Goal: Transaction & Acquisition: Book appointment/travel/reservation

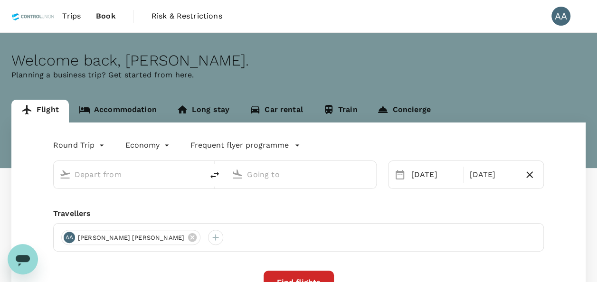
click at [127, 99] on div "Welcome back , [PERSON_NAME] . Planning a business trip? Get started from here." at bounding box center [298, 100] width 597 height 135
type input "[GEOGRAPHIC_DATA], [GEOGRAPHIC_DATA] (any)"
type input "Singapore Changi (SIN)"
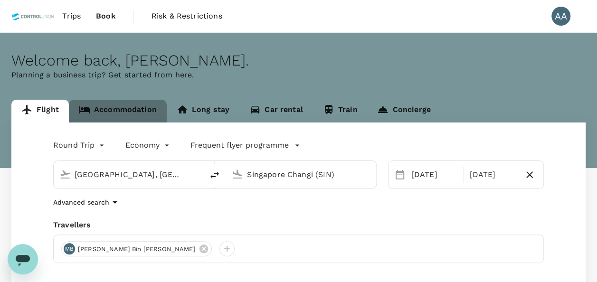
click at [136, 109] on link "Accommodation" at bounding box center [118, 111] width 98 height 23
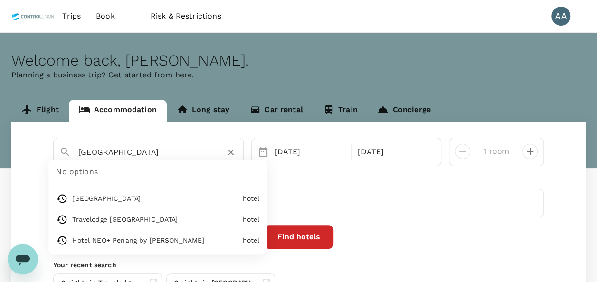
click at [197, 153] on input "[GEOGRAPHIC_DATA]" at bounding box center [144, 152] width 132 height 15
paste input "Hotel Neo+ Penang"
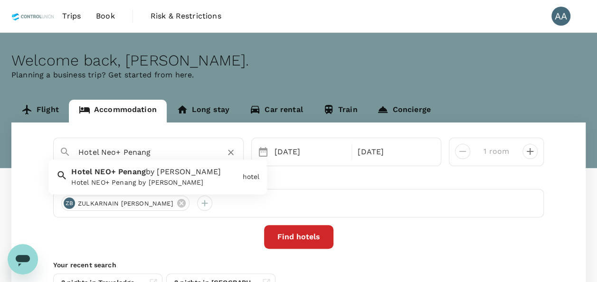
click at [193, 174] on div "Hotel NEO+ Penang by ASTON Hotel NEO+ Penang by [PERSON_NAME]" at bounding box center [152, 175] width 171 height 25
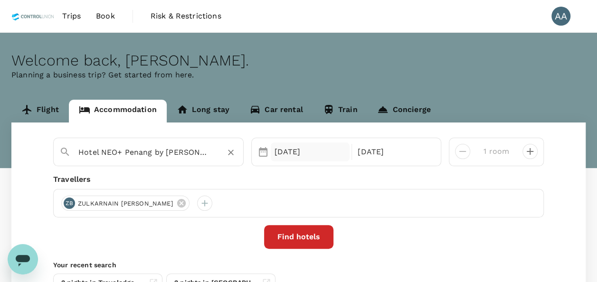
type input "Hotel NEO+ Penang by [PERSON_NAME]"
click at [297, 155] on div "[DATE]" at bounding box center [310, 151] width 79 height 19
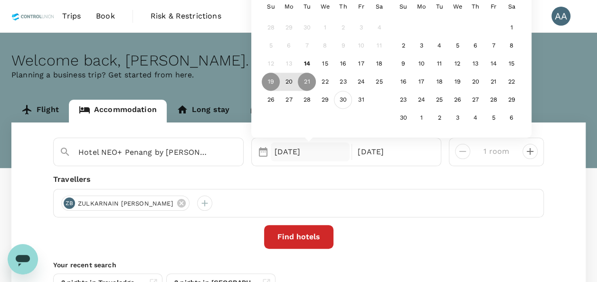
click at [343, 101] on div "30" at bounding box center [343, 100] width 18 height 18
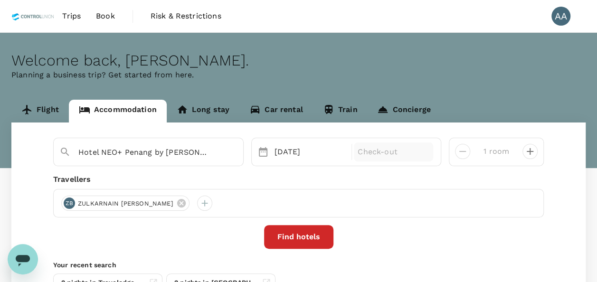
click at [368, 150] on p "Check-out" at bounding box center [393, 151] width 72 height 11
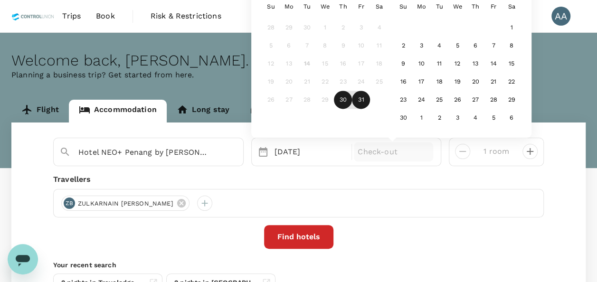
click at [360, 105] on div "31" at bounding box center [361, 100] width 18 height 18
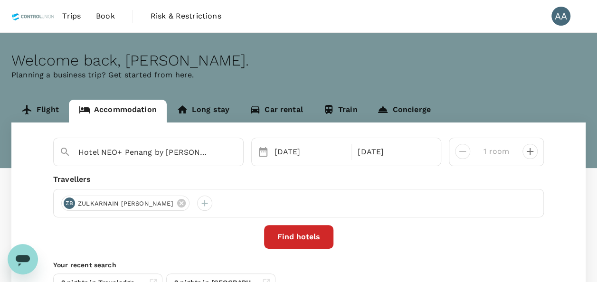
click at [523, 153] on button "decrease" at bounding box center [529, 151] width 15 height 15
type input "3 rooms"
click at [177, 207] on icon at bounding box center [181, 203] width 9 height 9
click at [64, 204] on div at bounding box center [68, 203] width 15 height 15
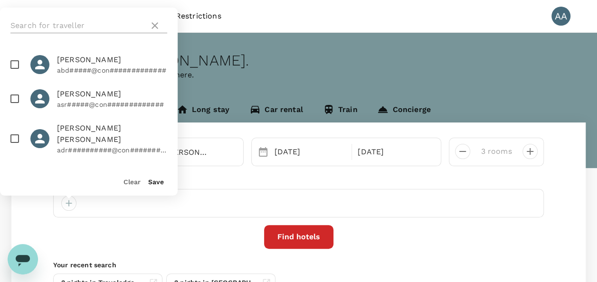
click at [71, 29] on input "text" at bounding box center [77, 25] width 135 height 15
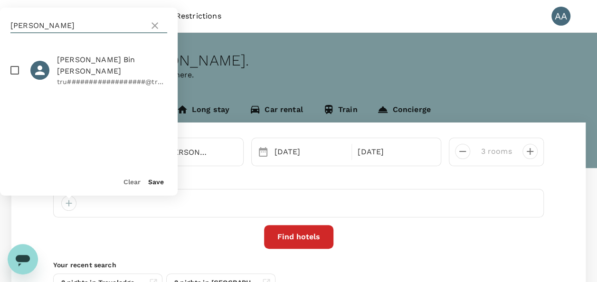
type input "[PERSON_NAME]"
click at [80, 70] on span "[PERSON_NAME] Bin [PERSON_NAME]" at bounding box center [112, 65] width 110 height 23
checkbox input "true"
click at [150, 180] on button "Save" at bounding box center [156, 182] width 16 height 8
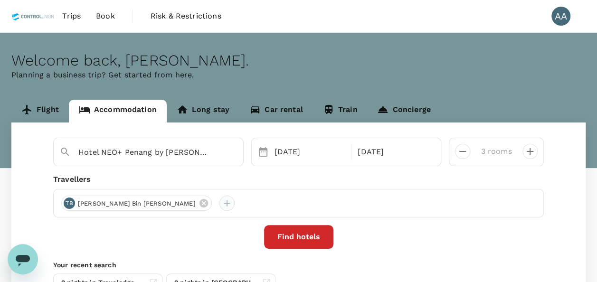
click at [219, 203] on div at bounding box center [226, 203] width 15 height 15
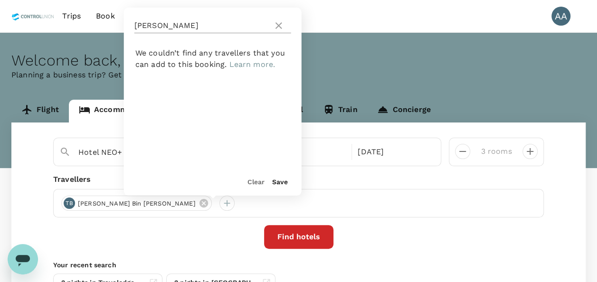
click at [168, 26] on input "[PERSON_NAME]" at bounding box center [201, 25] width 135 height 15
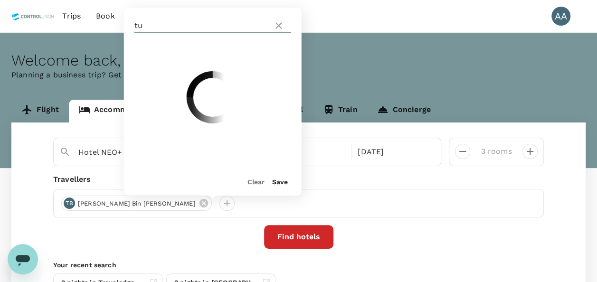
type input "t"
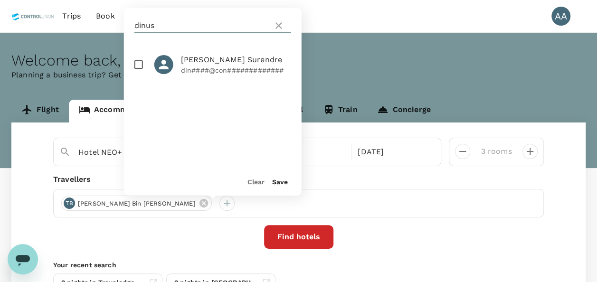
type input "dinus"
click at [136, 61] on input "checkbox" at bounding box center [139, 65] width 20 height 20
checkbox input "true"
click at [279, 180] on button "Save" at bounding box center [280, 182] width 16 height 8
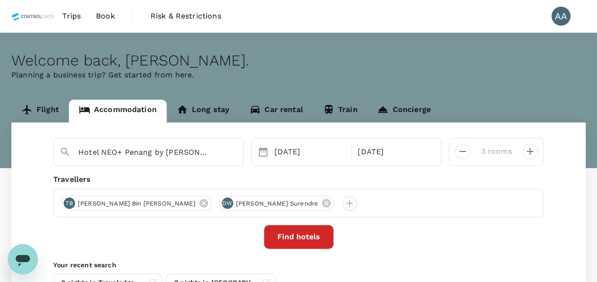
click at [342, 205] on div at bounding box center [349, 203] width 15 height 15
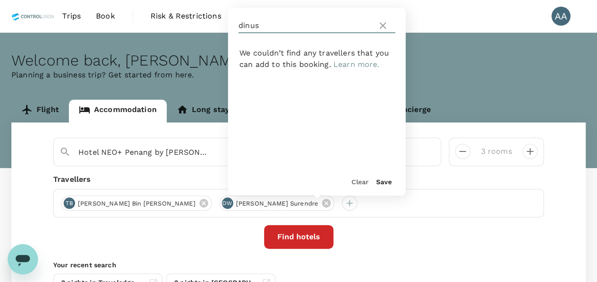
drag, startPoint x: 264, startPoint y: 24, endPoint x: 179, endPoint y: 14, distance: 85.6
click at [179, 14] on div "Trips Book Risk & Restrictions AA Welcome back , [PERSON_NAME] . Planning a bus…" at bounding box center [298, 188] width 597 height 376
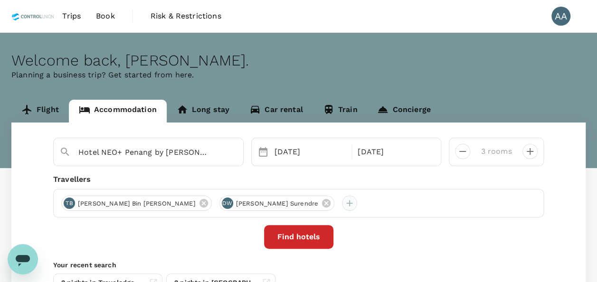
click at [342, 210] on div at bounding box center [349, 203] width 15 height 15
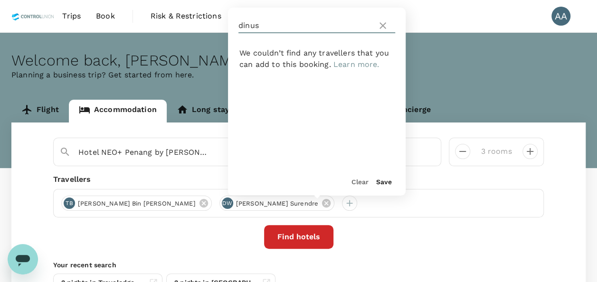
drag, startPoint x: 259, startPoint y: 24, endPoint x: 232, endPoint y: 21, distance: 27.7
click at [232, 21] on div "dinus" at bounding box center [317, 26] width 178 height 36
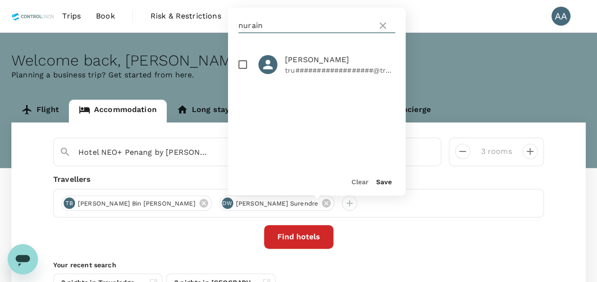
type input "nurain"
click at [241, 66] on input "checkbox" at bounding box center [243, 65] width 20 height 20
checkbox input "true"
click at [382, 178] on button "Save" at bounding box center [384, 182] width 16 height 8
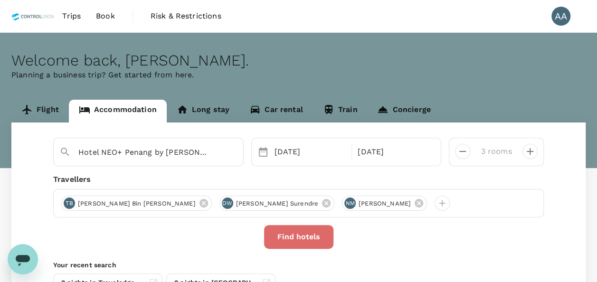
click at [327, 238] on button "Find hotels" at bounding box center [298, 237] width 69 height 24
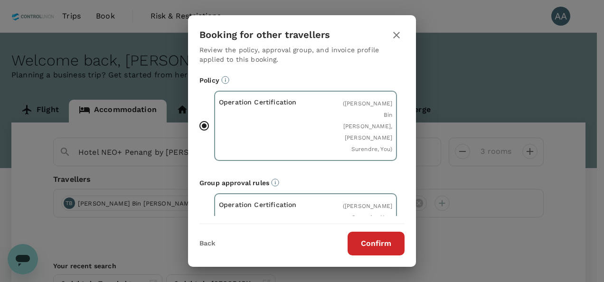
drag, startPoint x: 404, startPoint y: 245, endPoint x: 390, endPoint y: 245, distance: 14.2
click at [394, 245] on div "Back Confirm" at bounding box center [302, 239] width 228 height 31
click at [375, 246] on button "Confirm" at bounding box center [376, 244] width 57 height 24
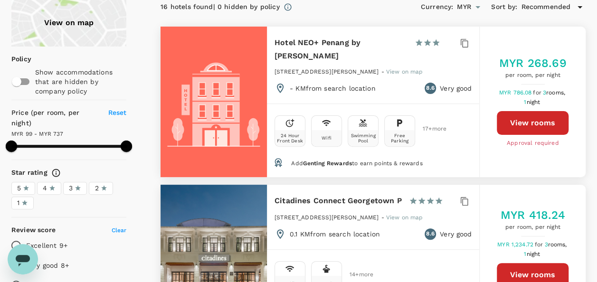
scroll to position [95, 0]
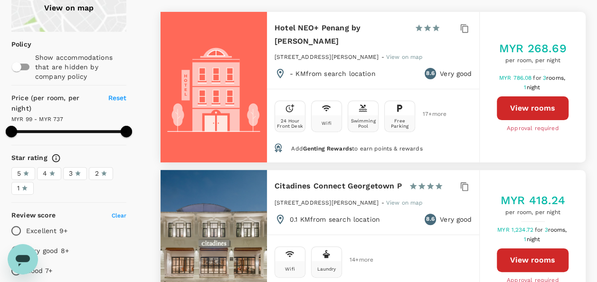
type input "736.12"
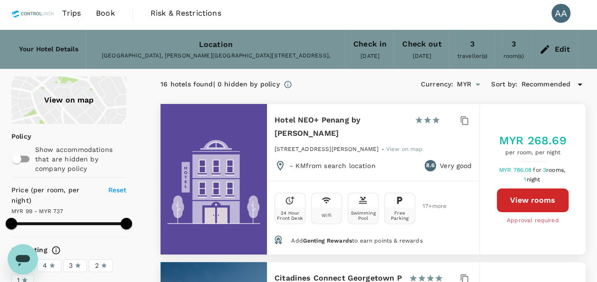
scroll to position [0, 0]
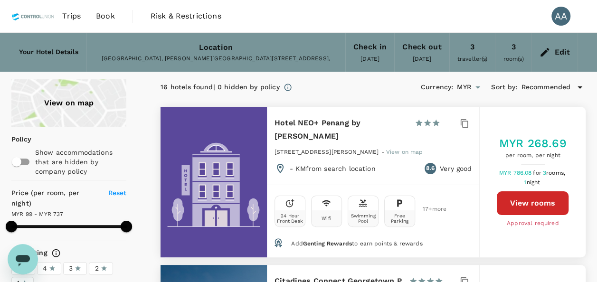
click at [558, 52] on div "Edit" at bounding box center [562, 52] width 16 height 13
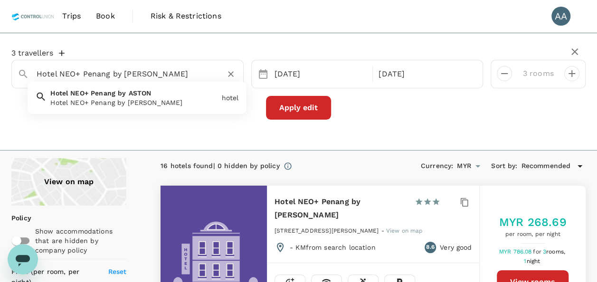
drag, startPoint x: 163, startPoint y: 77, endPoint x: 0, endPoint y: 17, distance: 173.9
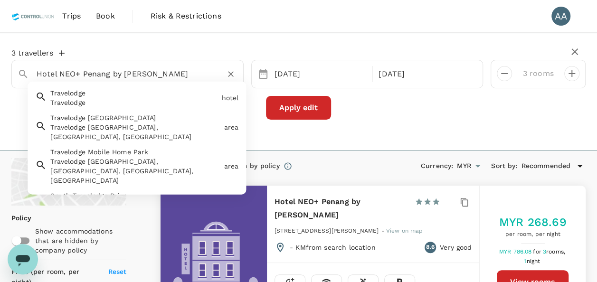
drag, startPoint x: 102, startPoint y: 73, endPoint x: -2, endPoint y: 64, distance: 103.9
paste input "Travelodge [GEOGRAPHIC_DATA]"
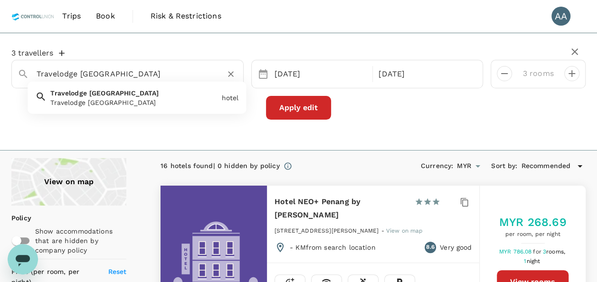
click at [115, 103] on div "Travelodge [GEOGRAPHIC_DATA]" at bounding box center [133, 102] width 167 height 9
type input "Travelodge [GEOGRAPHIC_DATA]"
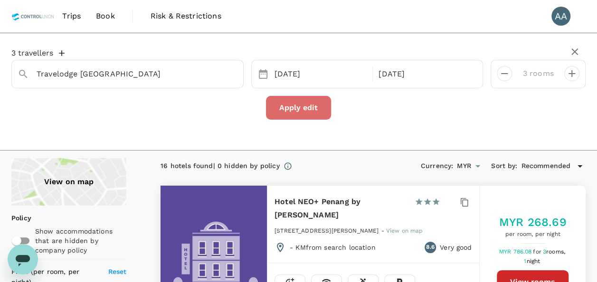
click at [284, 106] on button "Apply edit" at bounding box center [298, 108] width 65 height 24
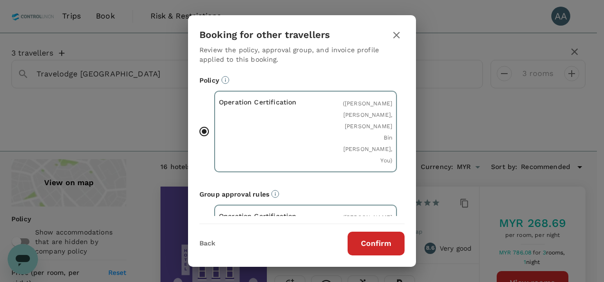
click at [382, 241] on button "Confirm" at bounding box center [376, 244] width 57 height 24
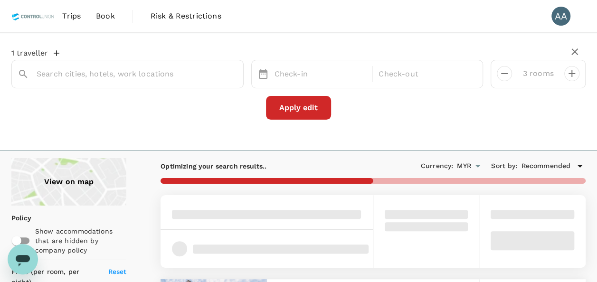
type input "Travelodge [GEOGRAPHIC_DATA]"
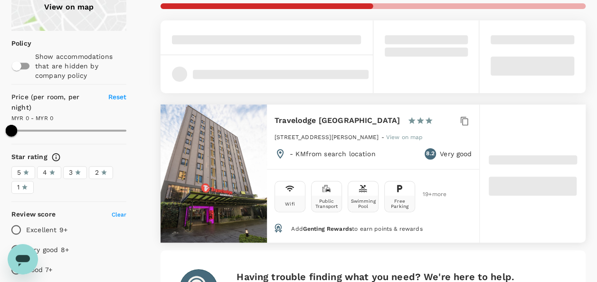
scroll to position [190, 0]
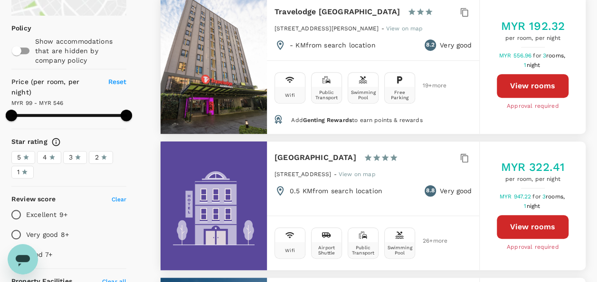
type input "546.12"
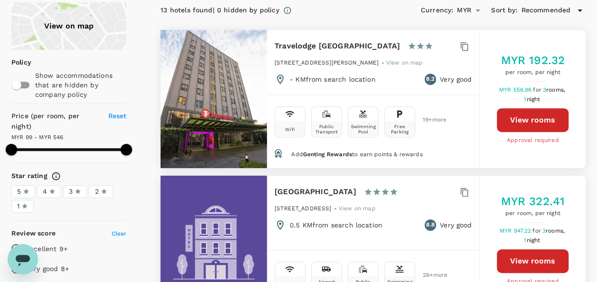
scroll to position [142, 0]
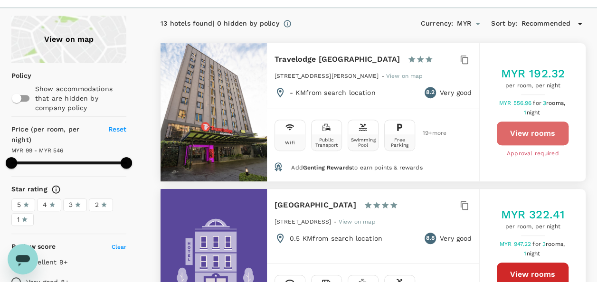
click at [517, 135] on button "View rooms" at bounding box center [533, 134] width 72 height 24
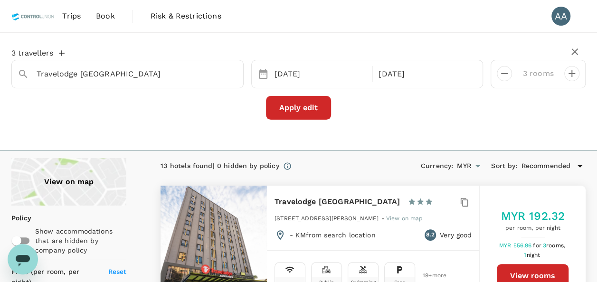
click at [63, 22] on link "Trips" at bounding box center [72, 16] width 34 height 32
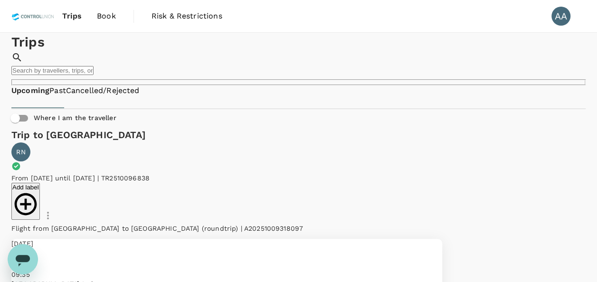
click at [110, 8] on link "Book" at bounding box center [106, 16] width 34 height 32
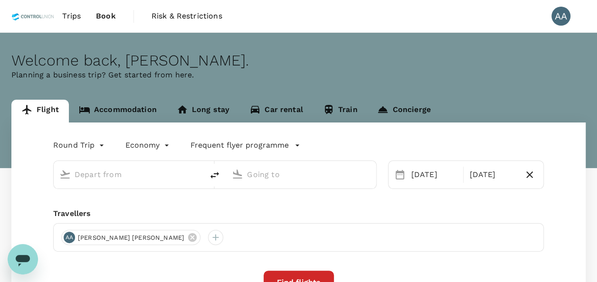
click at [110, 14] on span "Book" at bounding box center [106, 15] width 20 height 11
type input "[GEOGRAPHIC_DATA], [GEOGRAPHIC_DATA] (any)"
type input "Singapore Changi (SIN)"
type input "[GEOGRAPHIC_DATA], [GEOGRAPHIC_DATA] (any)"
type input "Singapore Changi (SIN)"
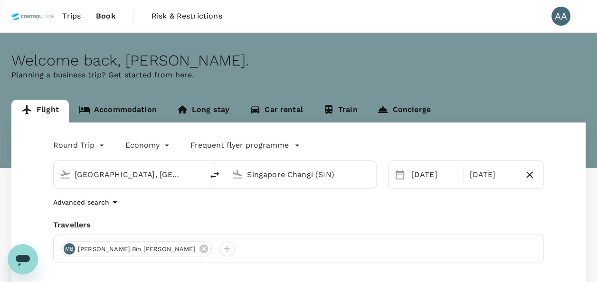
click at [300, 172] on input "Singapore Changi (SIN)" at bounding box center [301, 174] width 109 height 15
click at [169, 169] on input "[GEOGRAPHIC_DATA], [GEOGRAPHIC_DATA] (any)" at bounding box center [129, 174] width 109 height 15
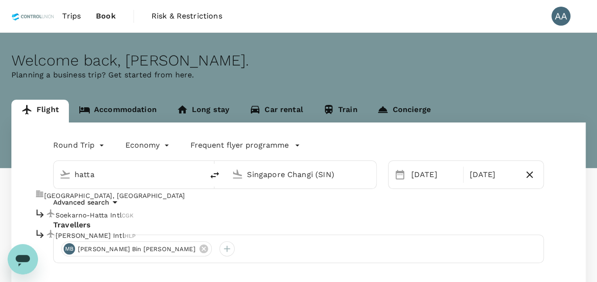
click at [122, 211] on p "Soekarno-Hatta Intl" at bounding box center [89, 214] width 66 height 9
type input "Soekarno-Hatta Intl (CGK)"
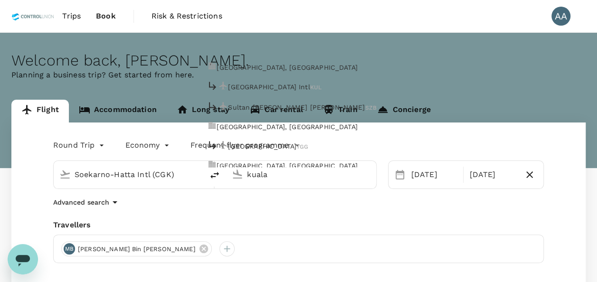
click at [259, 66] on p "[GEOGRAPHIC_DATA], [GEOGRAPHIC_DATA]" at bounding box center [286, 67] width 141 height 9
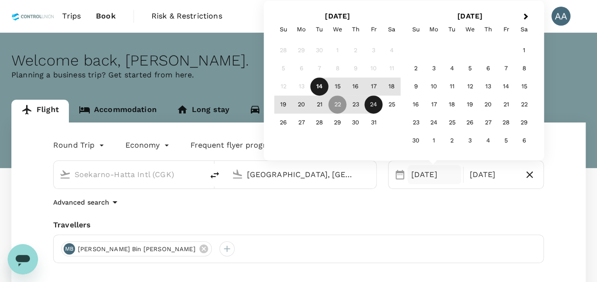
click at [281, 160] on div "Next Month [DATE] Su Mo Tu We Th Fr Sa 28 29 30 1 2 3 4 5 6 7 8 9 10 11 12 13 1…" at bounding box center [403, 80] width 280 height 160
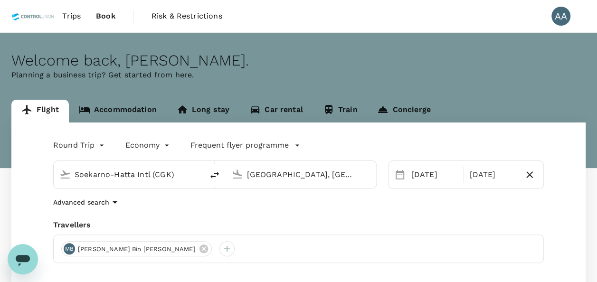
click at [297, 179] on input "[GEOGRAPHIC_DATA], [GEOGRAPHIC_DATA] (any)" at bounding box center [301, 174] width 109 height 15
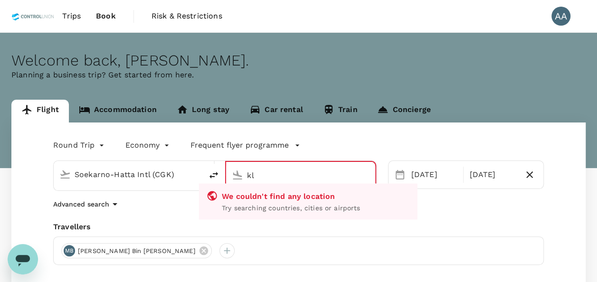
type input "k"
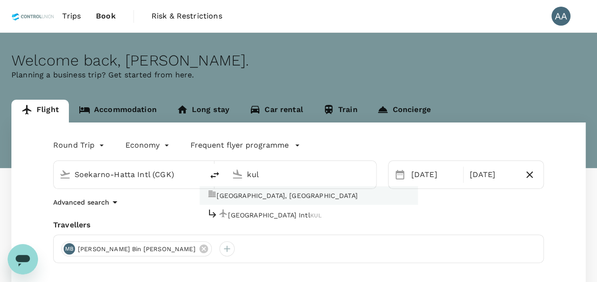
click at [305, 191] on p "[GEOGRAPHIC_DATA], [GEOGRAPHIC_DATA]" at bounding box center [286, 195] width 141 height 9
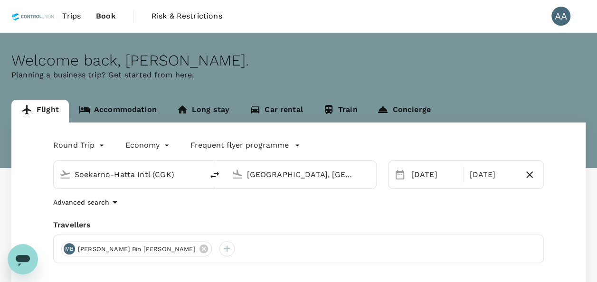
click at [310, 175] on input "[GEOGRAPHIC_DATA], [GEOGRAPHIC_DATA] (any)" at bounding box center [301, 174] width 109 height 15
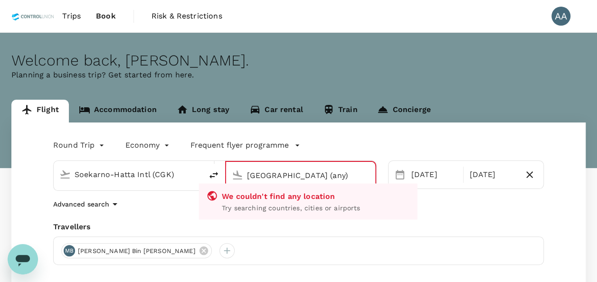
drag, startPoint x: 355, startPoint y: 181, endPoint x: 94, endPoint y: 181, distance: 261.1
click at [94, 181] on div "Soekarno-Hatta Intl (CGK) [GEOGRAPHIC_DATA] (any) We couldn't find any location…" at bounding box center [214, 175] width 323 height 30
drag, startPoint x: 349, startPoint y: 172, endPoint x: 180, endPoint y: 156, distance: 169.7
click at [180, 156] on div "Soekarno-Hatta Intl (CGK) [GEOGRAPHIC_DATA] (any) We couldn't find any location…" at bounding box center [209, 170] width 335 height 42
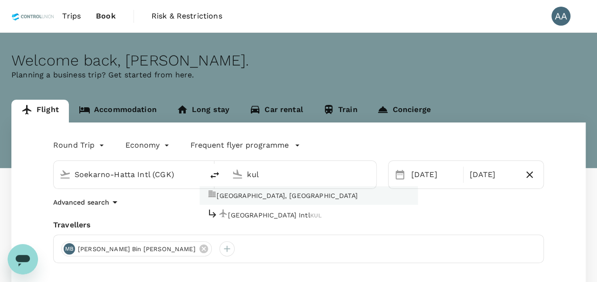
click at [233, 205] on li "[GEOGRAPHIC_DATA] Intl KUL" at bounding box center [308, 215] width 218 height 20
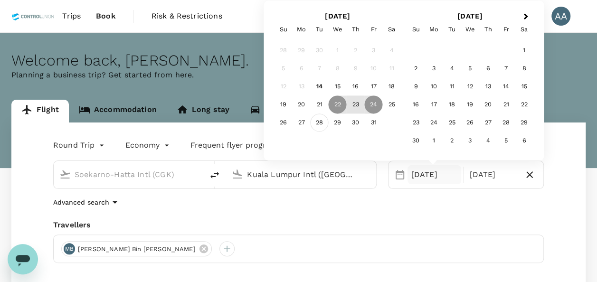
type input "Kuala Lumpur Intl ([GEOGRAPHIC_DATA])"
click at [324, 122] on div "28" at bounding box center [319, 123] width 18 height 18
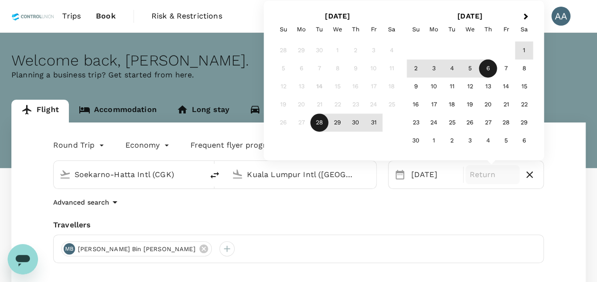
click at [488, 70] on div "6" at bounding box center [488, 69] width 18 height 18
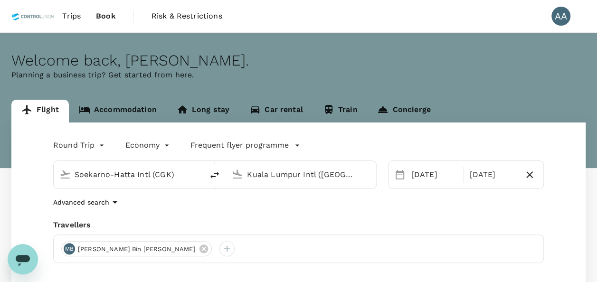
click at [199, 251] on icon at bounding box center [203, 248] width 9 height 9
click at [67, 251] on div at bounding box center [68, 248] width 15 height 15
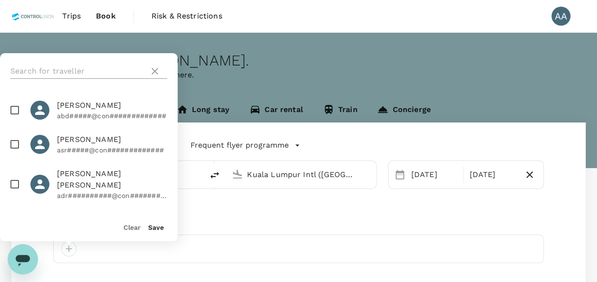
click at [86, 78] on input "text" at bounding box center [77, 71] width 135 height 15
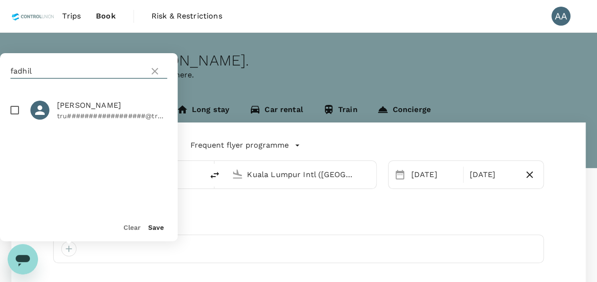
type input "fadhil"
click at [64, 105] on span "[PERSON_NAME]" at bounding box center [112, 105] width 110 height 11
checkbox input "true"
click at [153, 230] on button "Save" at bounding box center [156, 228] width 16 height 8
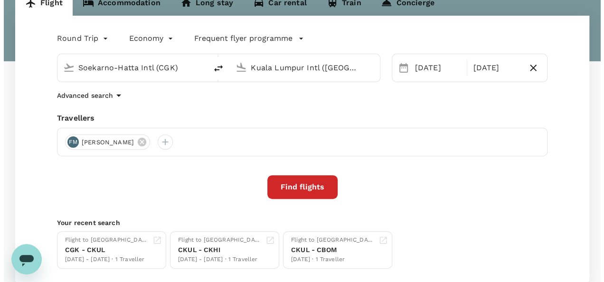
scroll to position [167, 0]
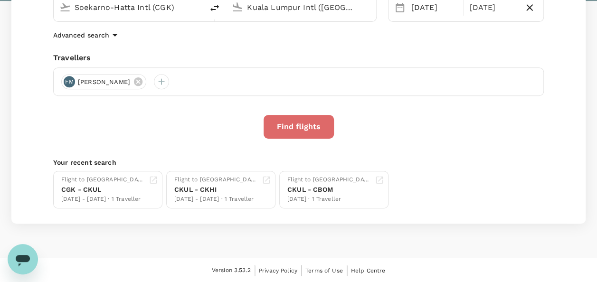
click at [300, 121] on button "Find flights" at bounding box center [298, 127] width 70 height 24
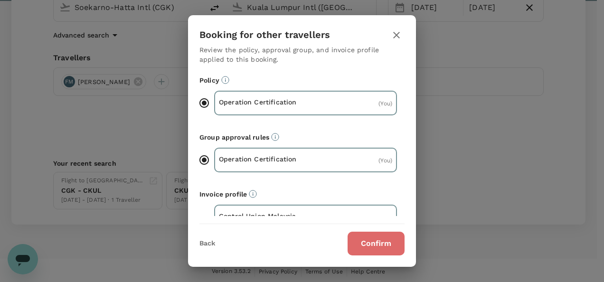
click at [392, 241] on button "Confirm" at bounding box center [376, 244] width 57 height 24
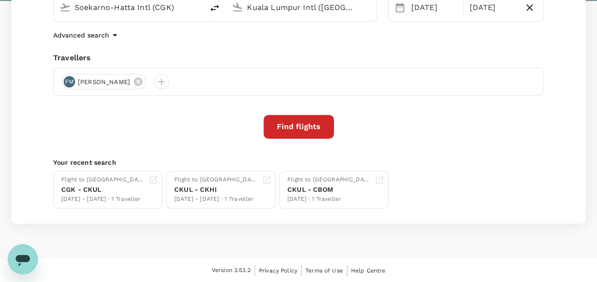
click at [311, 126] on button "Find flights" at bounding box center [298, 127] width 70 height 24
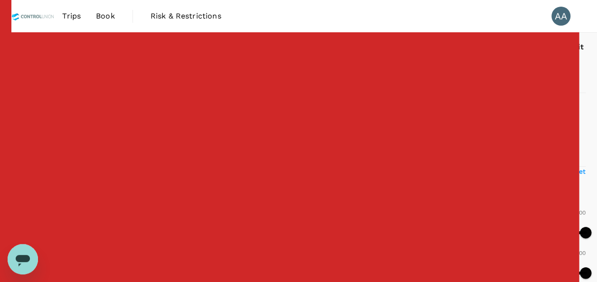
type input "1900"
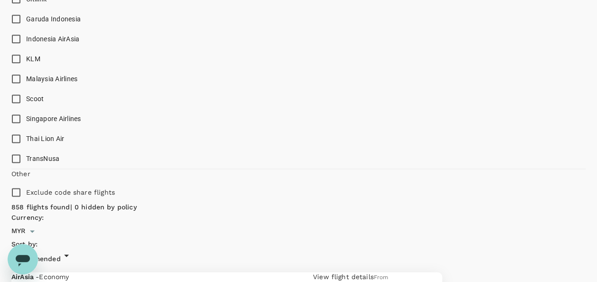
scroll to position [570, 0]
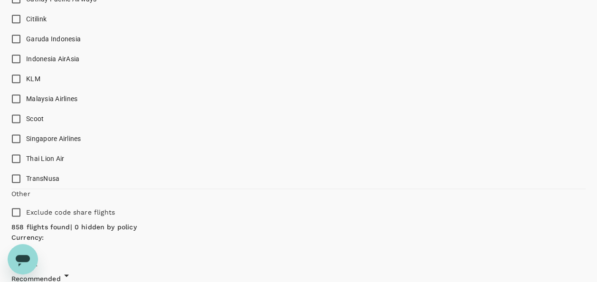
checkbox input "true"
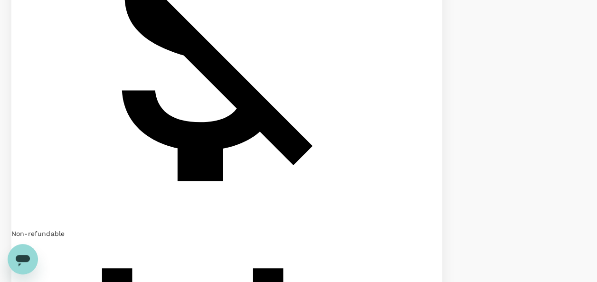
scroll to position [1139, 0]
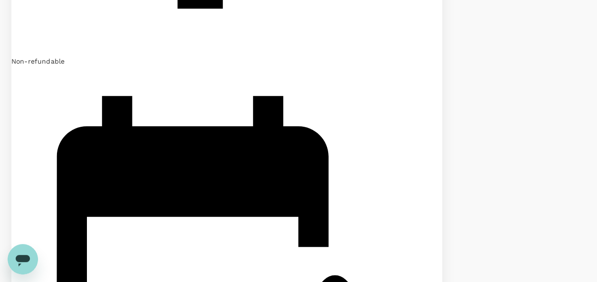
scroll to position [1300, 0]
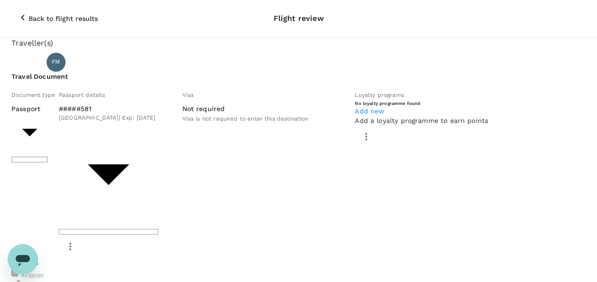
click at [17, 14] on icon "button" at bounding box center [22, 17] width 11 height 11
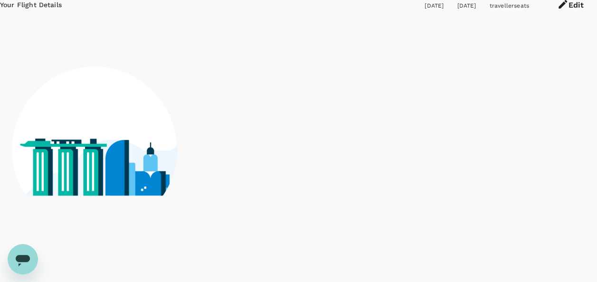
scroll to position [71, 0]
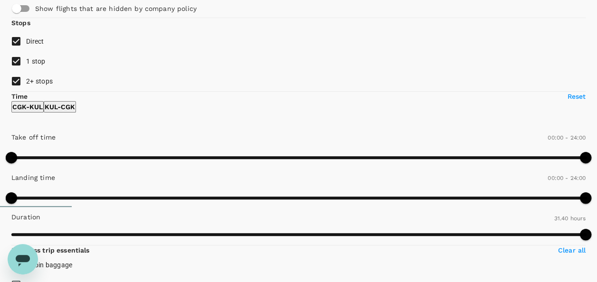
scroll to position [0, 0]
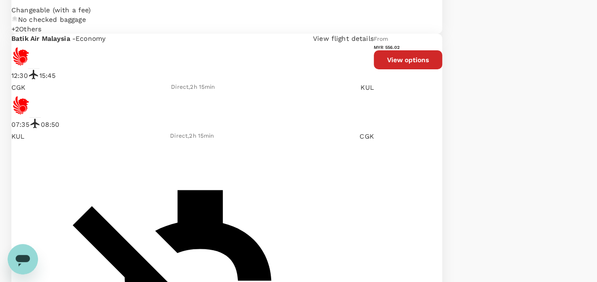
scroll to position [1757, 0]
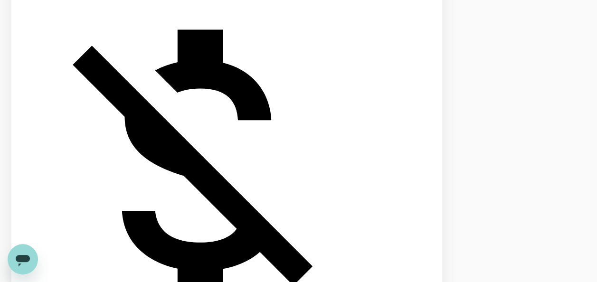
scroll to position [1918, 0]
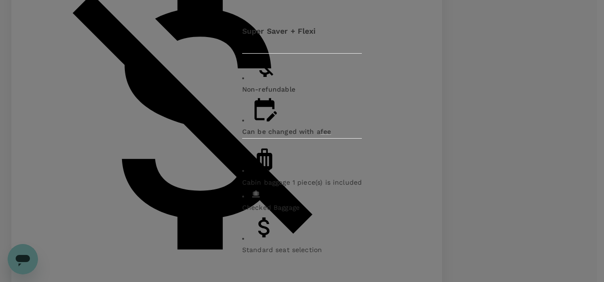
click at [256, 51] on icon "button" at bounding box center [249, 44] width 11 height 11
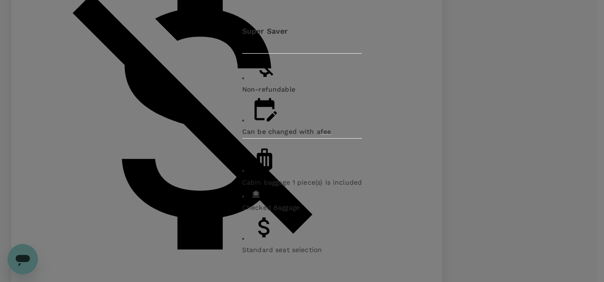
click at [256, 51] on icon "button" at bounding box center [249, 44] width 11 height 11
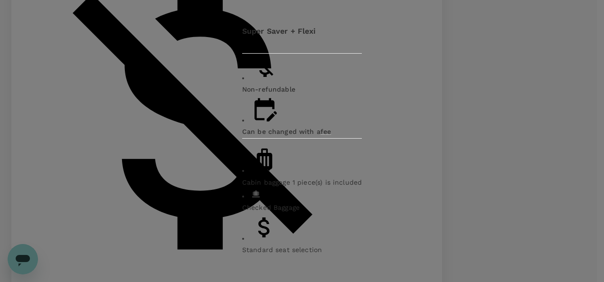
click at [256, 51] on icon "button" at bounding box center [249, 44] width 11 height 11
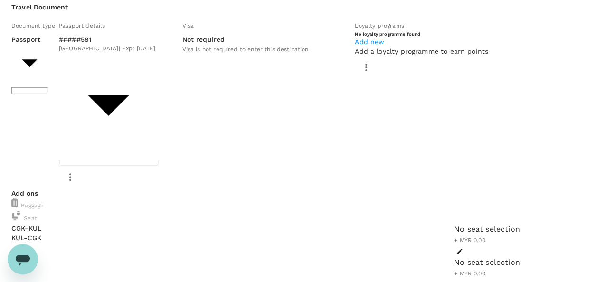
scroll to position [129, 0]
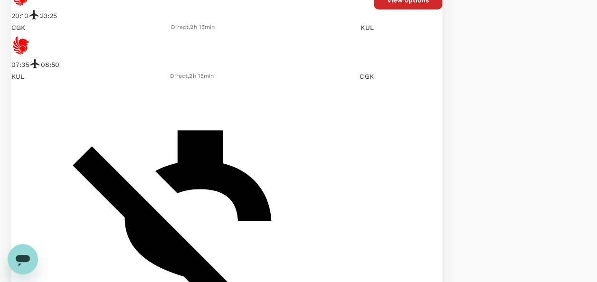
scroll to position [1780, 0]
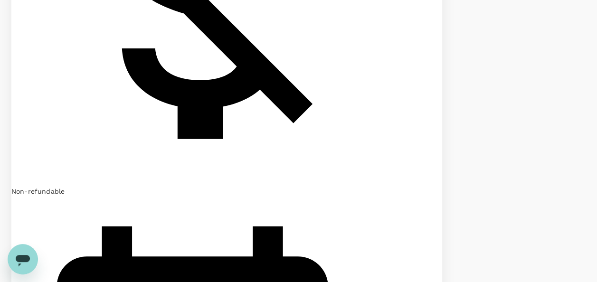
scroll to position [2033, 0]
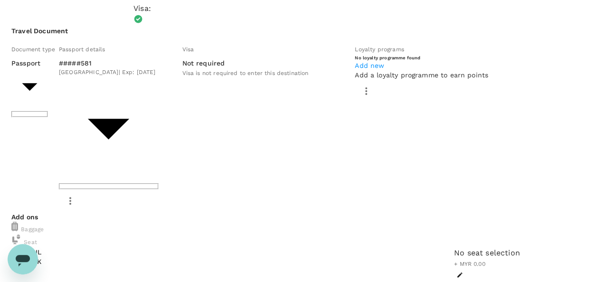
scroll to position [95, 0]
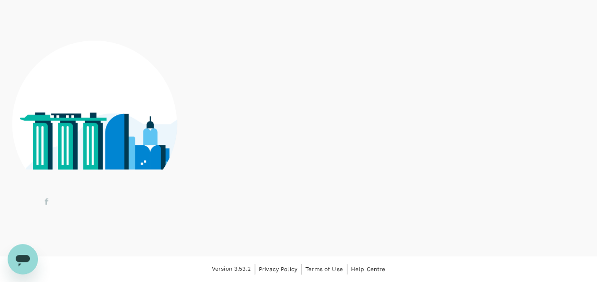
scroll to position [71, 0]
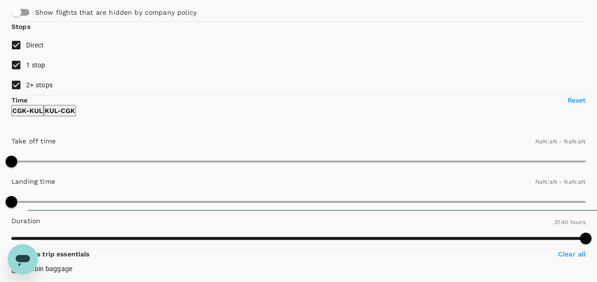
type input "MYR"
type input "1440"
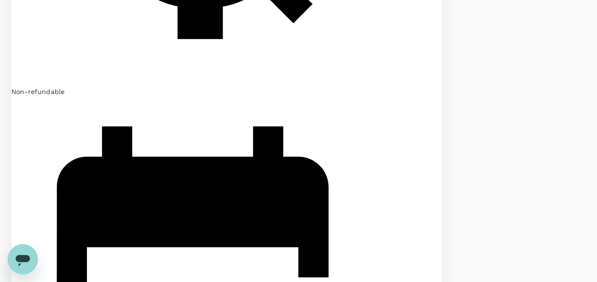
scroll to position [1306, 0]
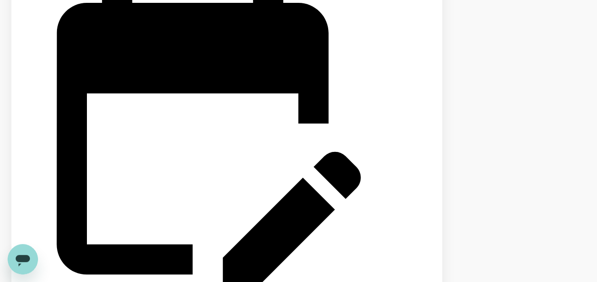
scroll to position [1461, 0]
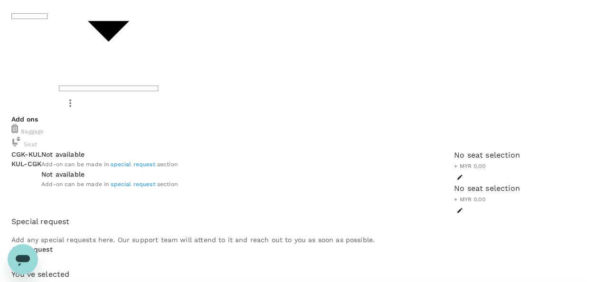
click at [155, 161] on span "special request" at bounding box center [133, 164] width 44 height 7
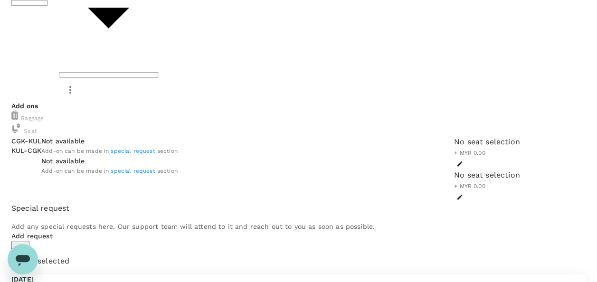
click at [155, 148] on span "special request" at bounding box center [133, 151] width 44 height 7
click at [26, 242] on icon "button" at bounding box center [20, 247] width 11 height 11
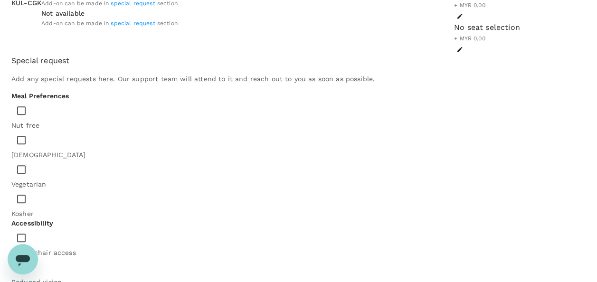
scroll to position [354, 0]
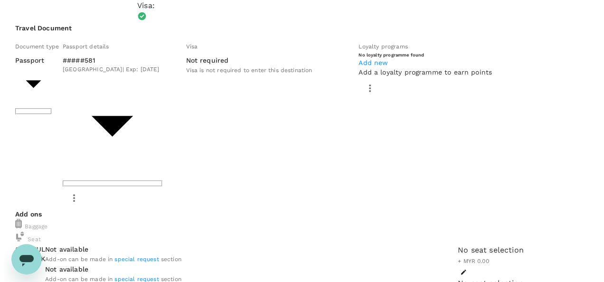
scroll to position [142, 0]
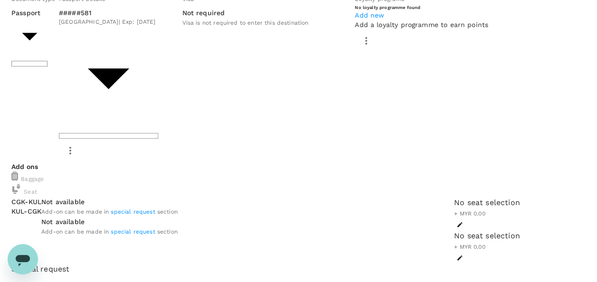
type textarea "20kg baggage please"
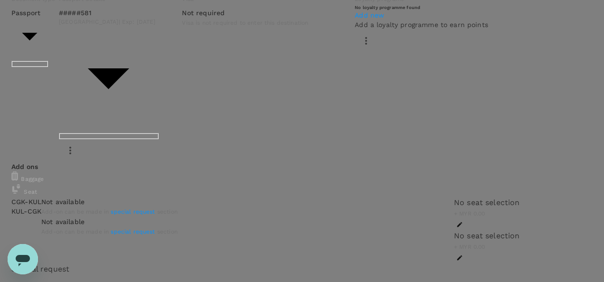
type input "9e254831-a140-43d4-90d9-f4bdc71b84d3"
paste textarea "[DATE] – Travel from [GEOGRAPHIC_DATA] to [GEOGRAPHIC_DATA] (then to Lumut) [DA…"
drag, startPoint x: 170, startPoint y: 232, endPoint x: 28, endPoint y: 193, distance: 146.7
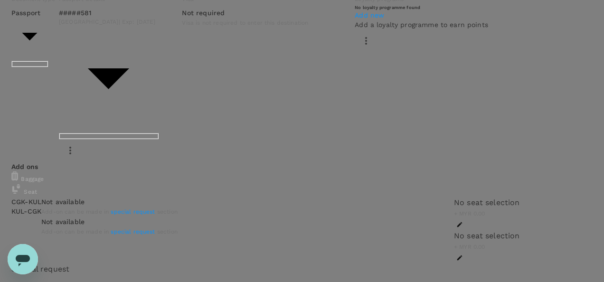
drag, startPoint x: 75, startPoint y: 182, endPoint x: 154, endPoint y: 207, distance: 83.2
paste textarea "[DATE] & [DATE] – Audit in United Fleet Palms [DATE] – Travel from [GEOGRAPHIC_…"
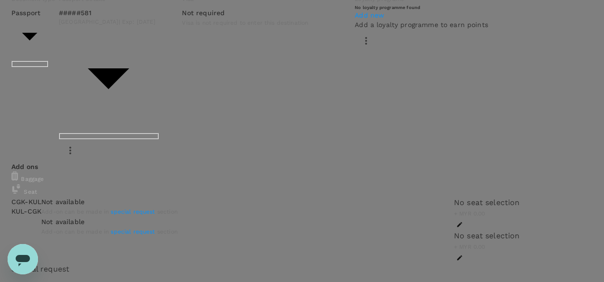
type textarea "Auditor : Fadhil (CU [GEOGRAPHIC_DATA]) Program : GMP+ Audit Date :[DATE] – Tra…"
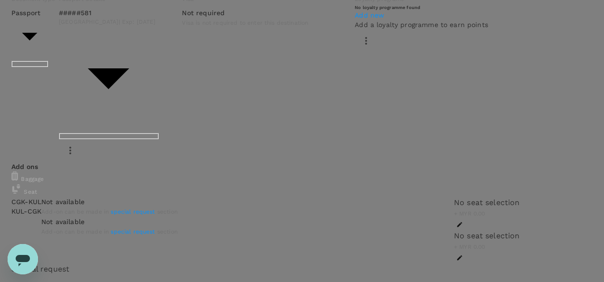
drag, startPoint x: 60, startPoint y: 107, endPoint x: 221, endPoint y: 113, distance: 161.0
drag, startPoint x: 57, startPoint y: 109, endPoint x: 265, endPoint y: 104, distance: 207.5
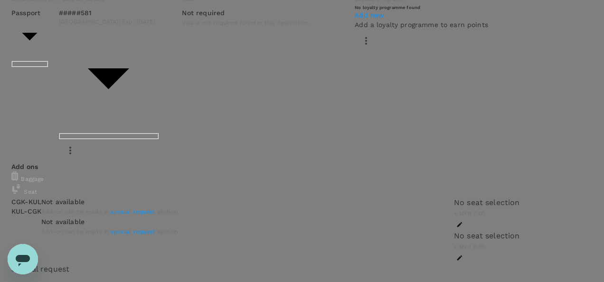
type textarea "Auditor : Fadhil (CU [GEOGRAPHIC_DATA]) Program : GMP+ Audit Date :[DATE] – Tra…"
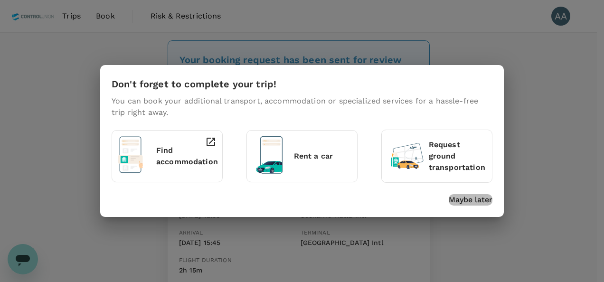
click at [472, 198] on p "Maybe later" at bounding box center [471, 199] width 44 height 11
